Goal: Task Accomplishment & Management: Use online tool/utility

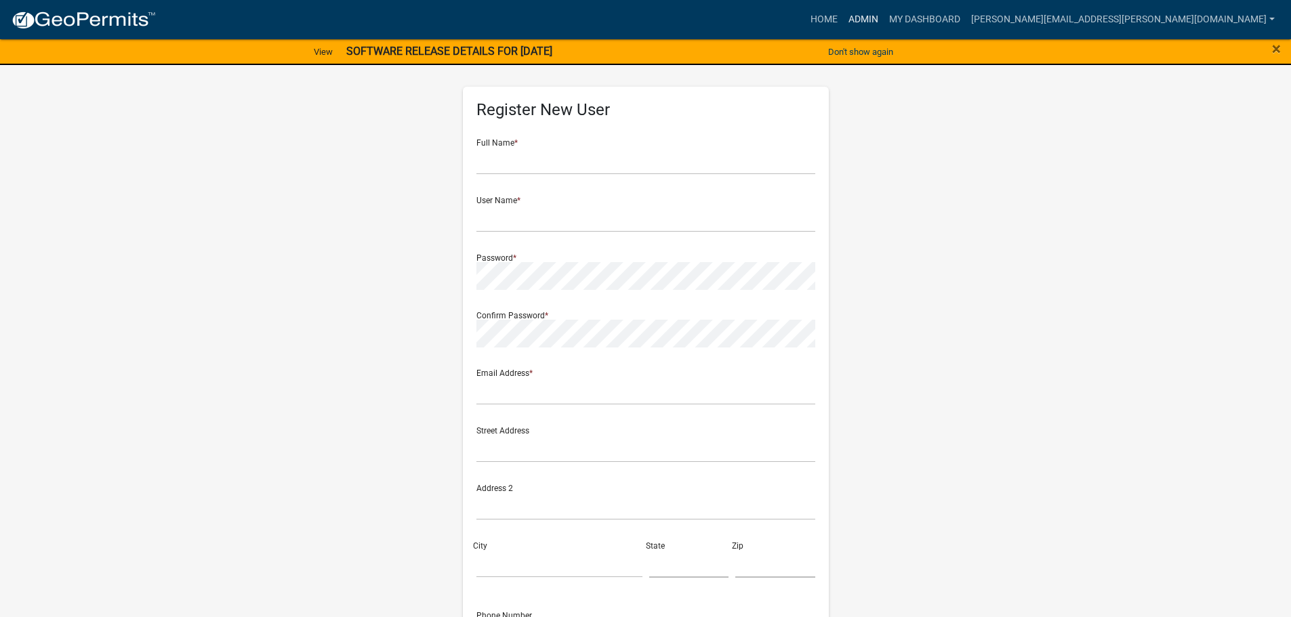
click at [884, 24] on link "Admin" at bounding box center [863, 20] width 41 height 26
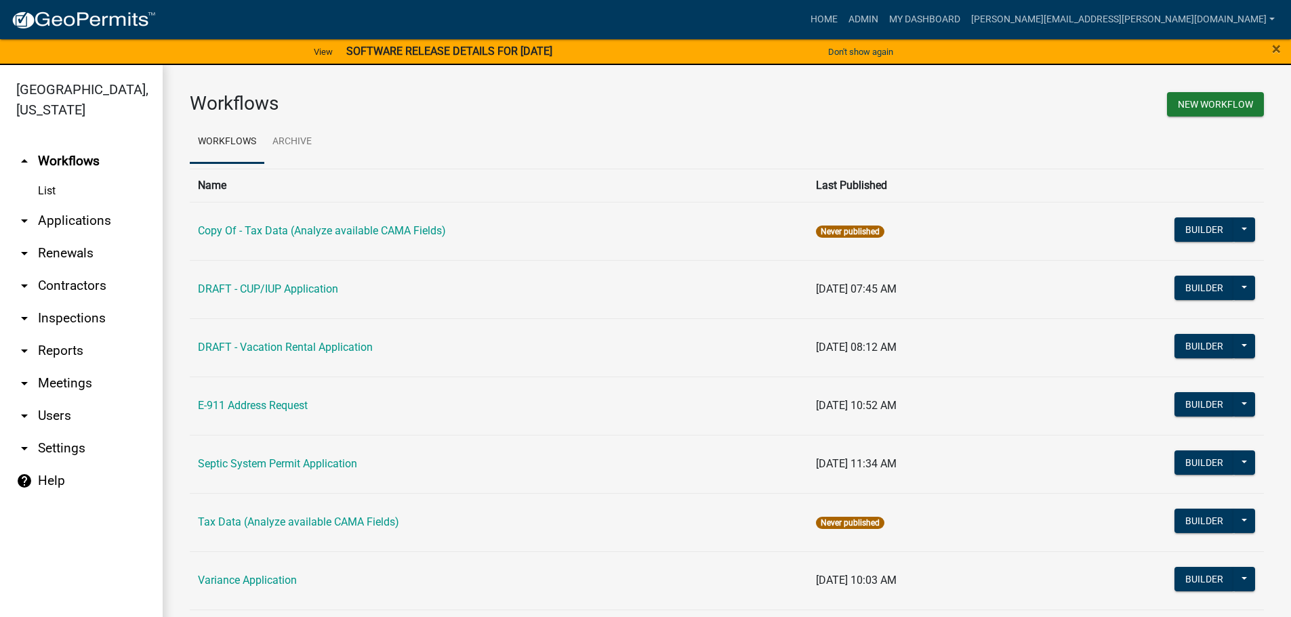
click at [82, 222] on link "arrow_drop_down Applications" at bounding box center [81, 221] width 163 height 33
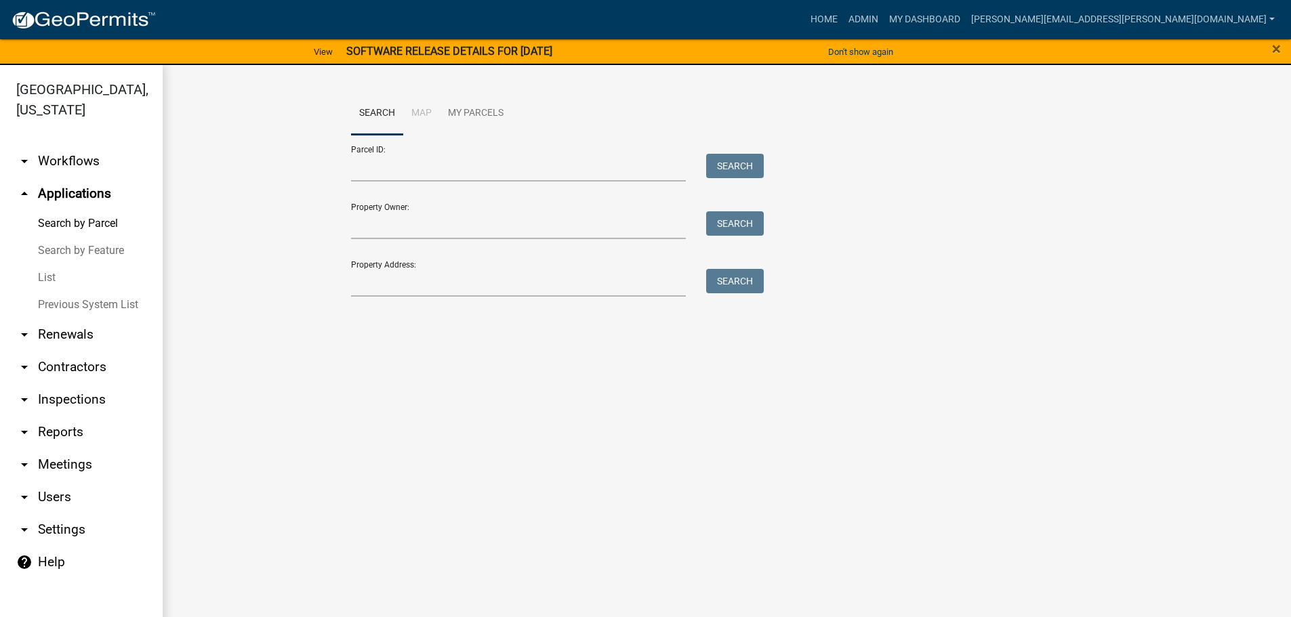
click at [41, 274] on link "List" at bounding box center [81, 277] width 163 height 27
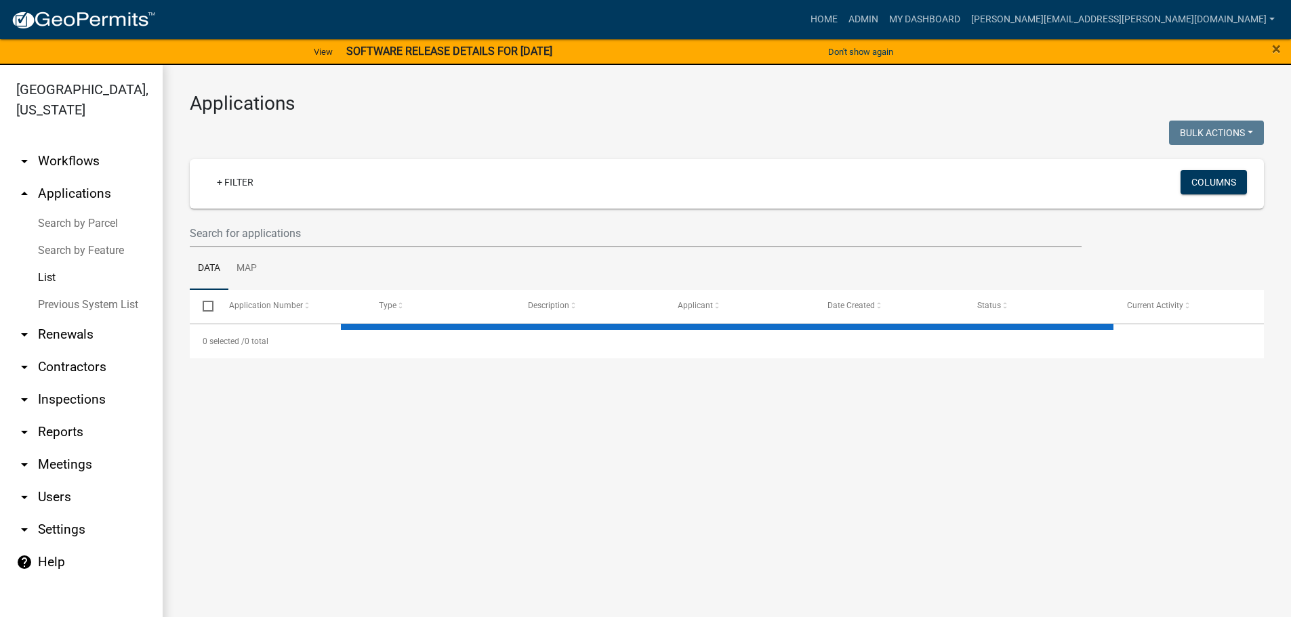
select select "3: 100"
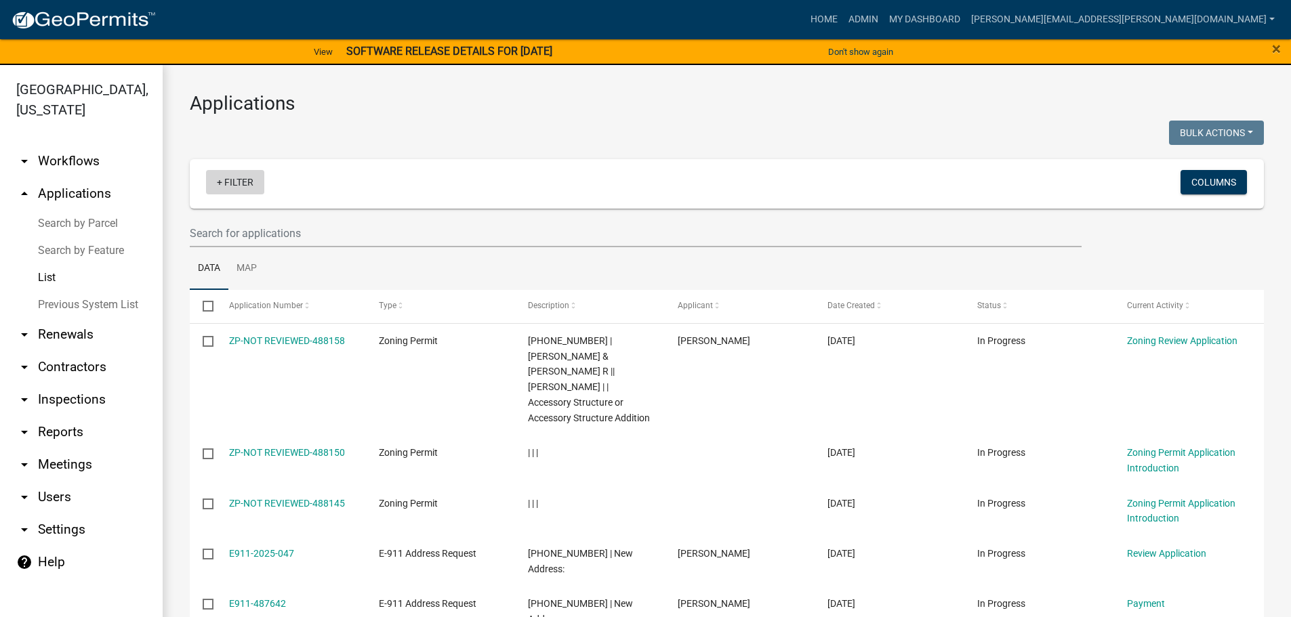
click at [245, 184] on link "+ Filter" at bounding box center [235, 182] width 58 height 24
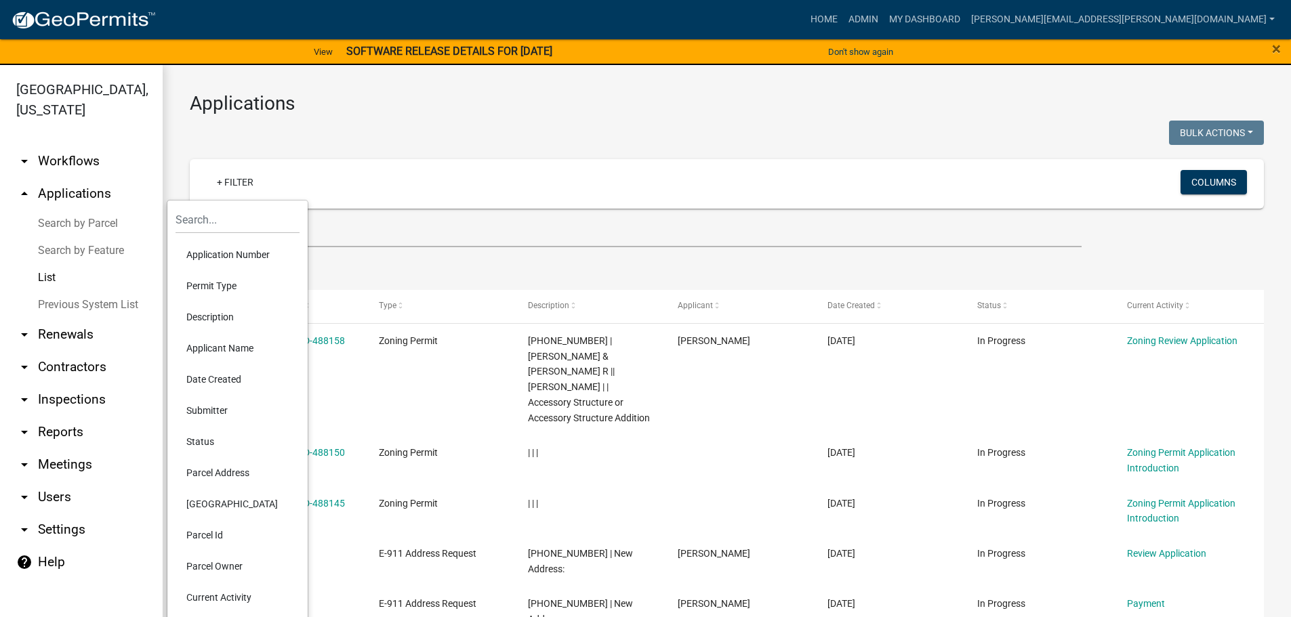
click at [217, 287] on li "Permit Type" at bounding box center [237, 285] width 124 height 31
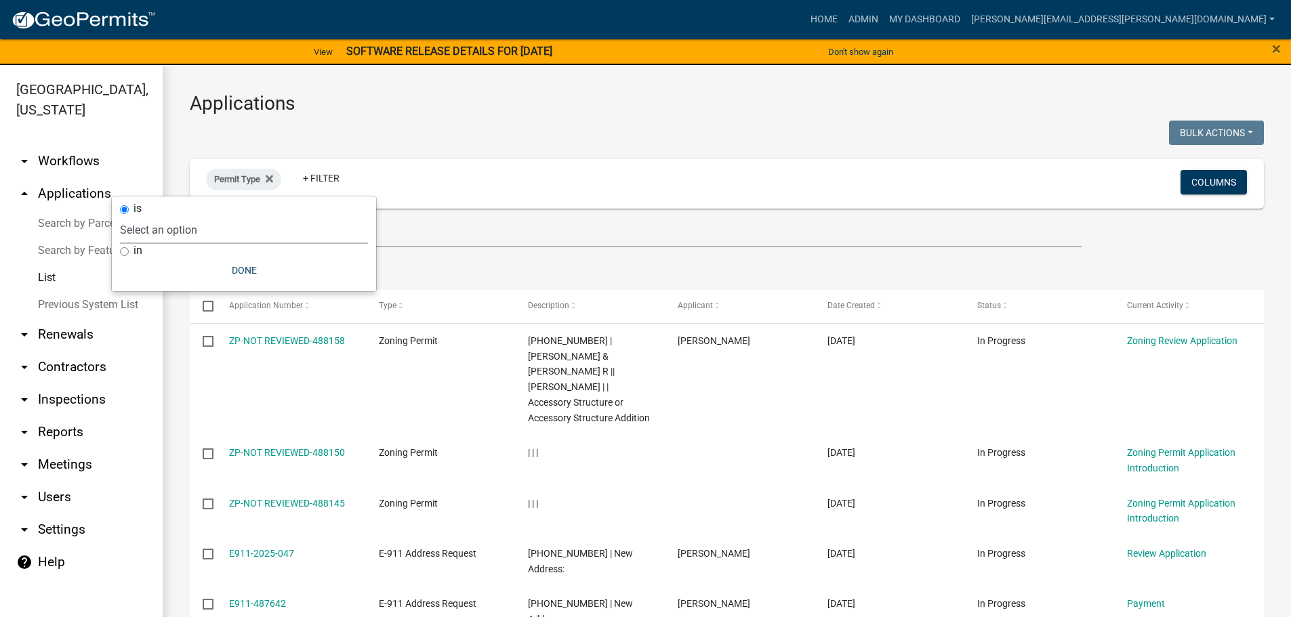
click at [132, 229] on select "Select an option Copy Of - Tax Data (Analyze available CAMA Fields) DRAFT - CUP…" at bounding box center [244, 230] width 248 height 28
select select "89aa8290-0064-4f09-b800-24f466b336c2"
click at [171, 216] on select "Select an option Copy Of - Tax Data (Analyze available CAMA Fields) DRAFT - CUP…" at bounding box center [244, 230] width 248 height 28
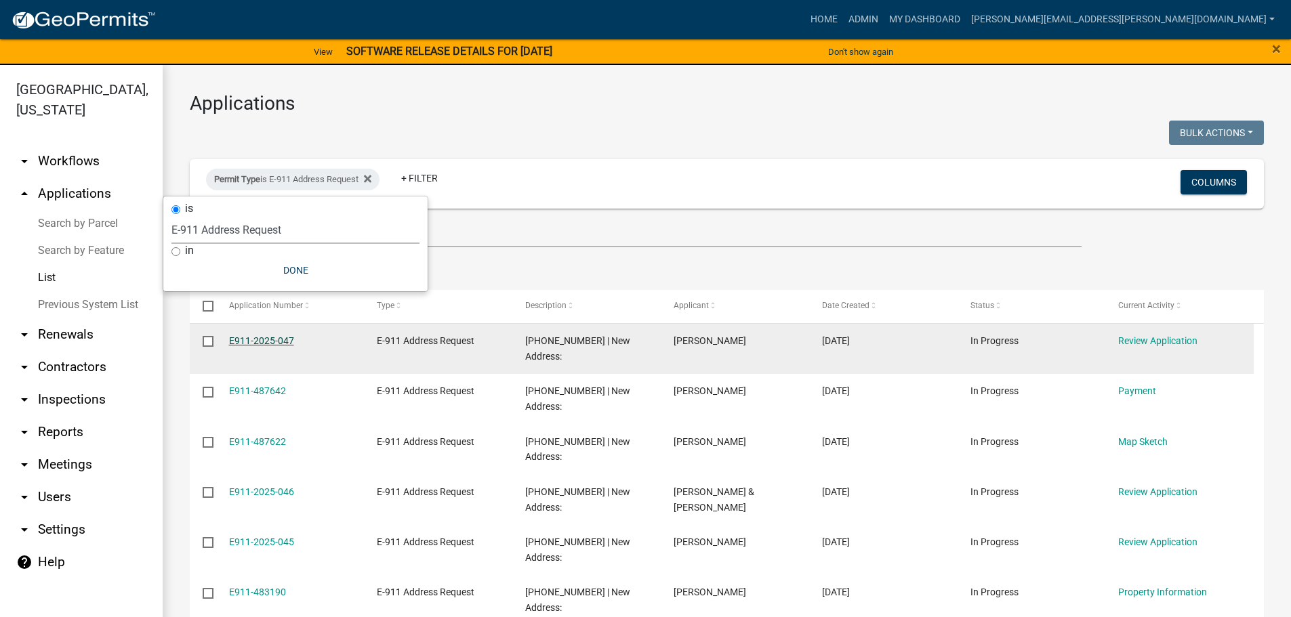
click at [272, 338] on link "E911-2025-047" at bounding box center [261, 340] width 65 height 11
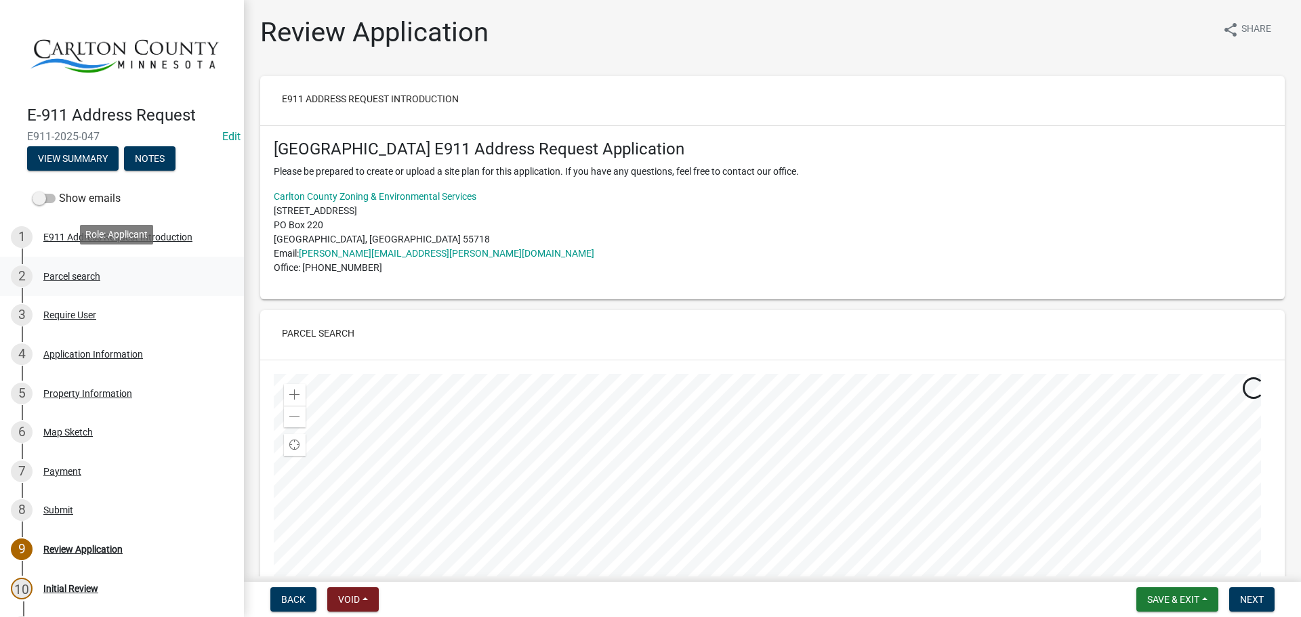
click at [74, 276] on div "Parcel search" at bounding box center [71, 276] width 57 height 9
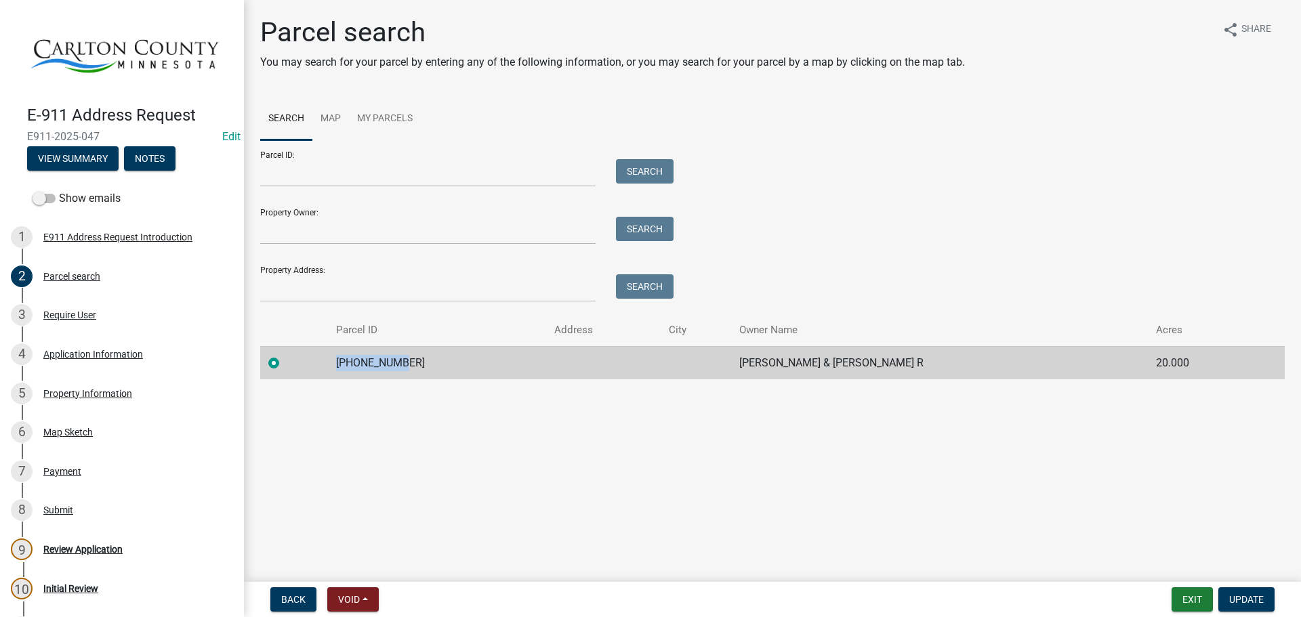
click at [338, 359] on tr "[PHONE_NUMBER] [PERSON_NAME] & [PERSON_NAME] R 20.000" at bounding box center [772, 362] width 1025 height 33
copy td "[PHONE_NUMBER]"
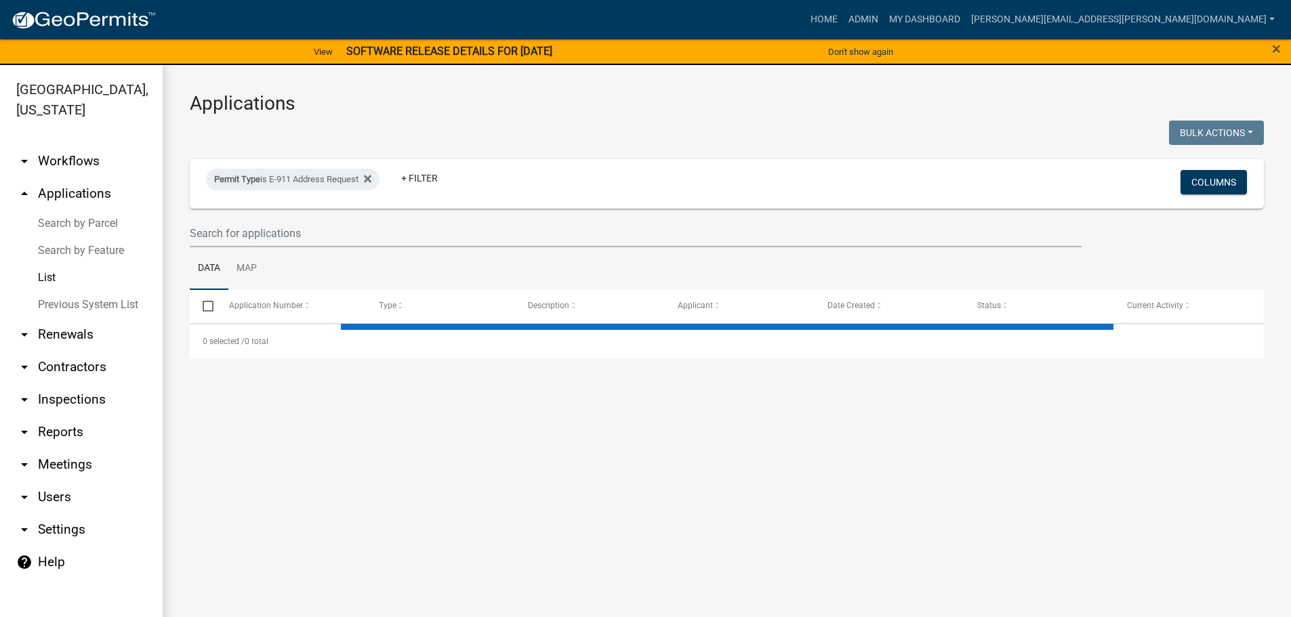
select select "3: 100"
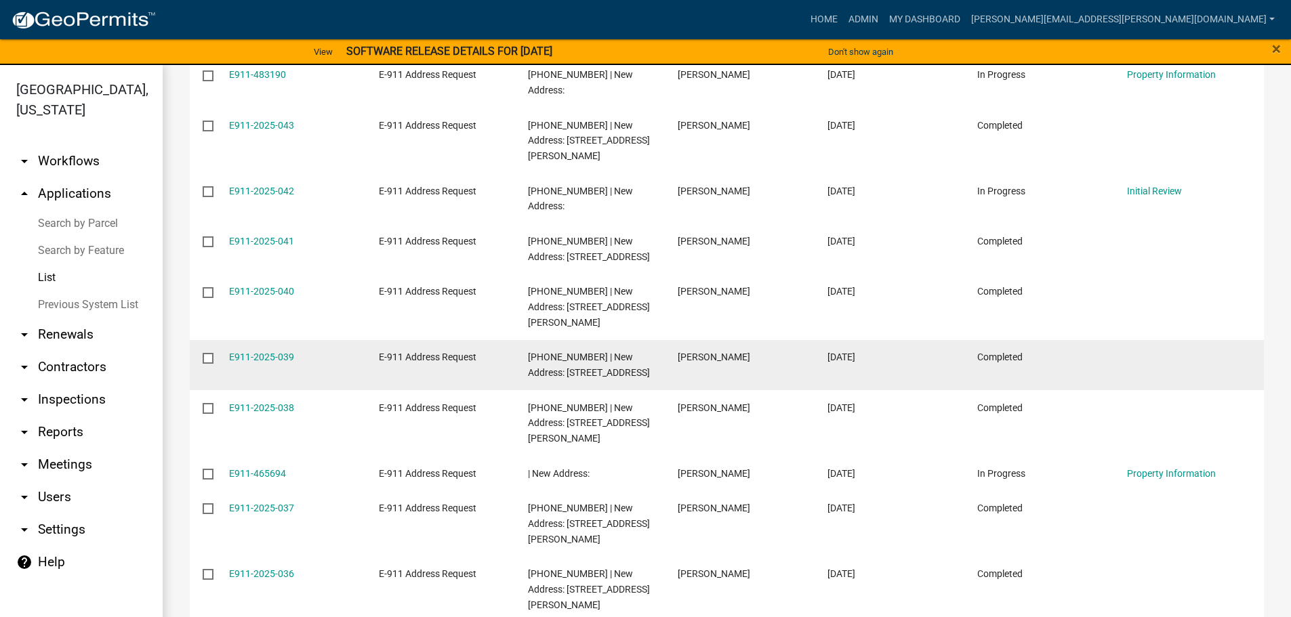
scroll to position [542, 0]
